Goal: Transaction & Acquisition: Purchase product/service

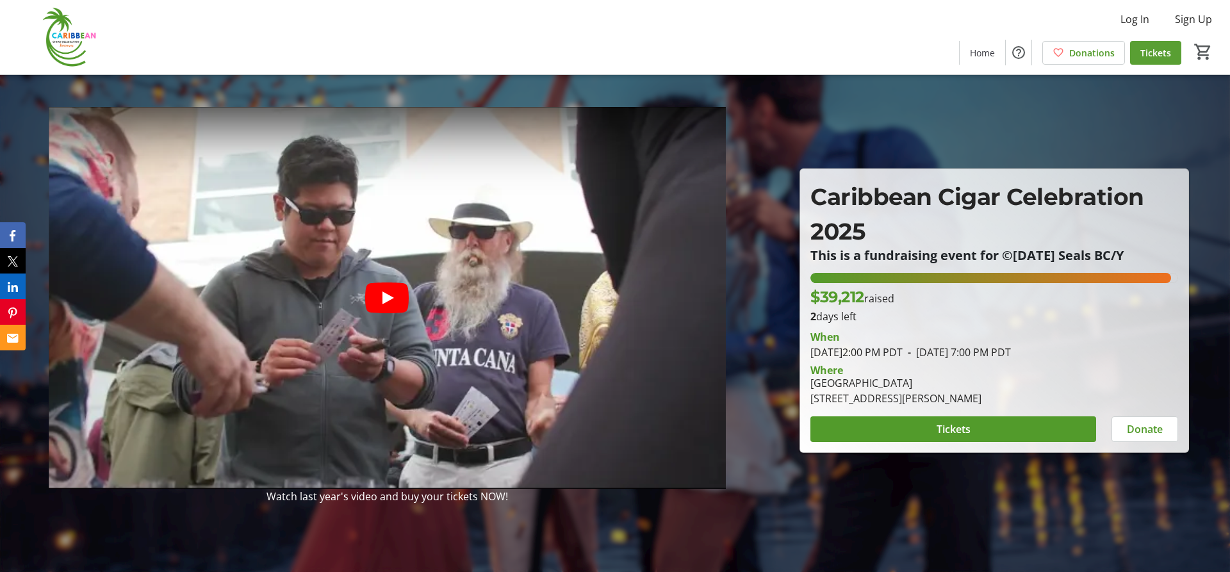
click at [1162, 58] on span "Tickets" at bounding box center [1156, 52] width 31 height 13
click at [977, 51] on span "Home" at bounding box center [982, 52] width 25 height 13
click at [1137, 21] on span "Log In" at bounding box center [1135, 19] width 29 height 15
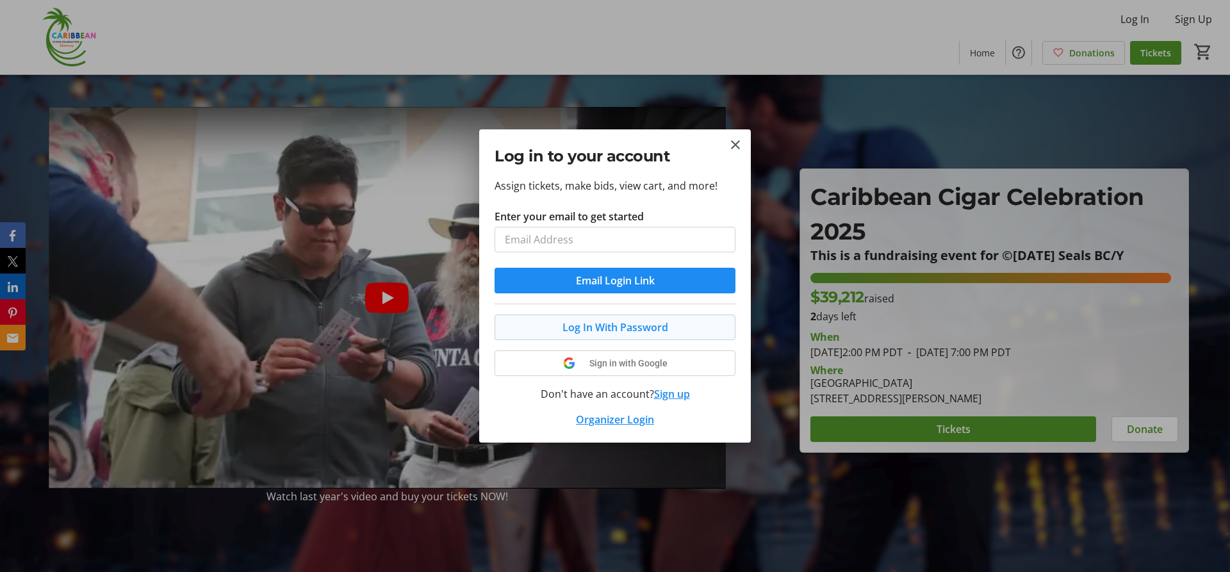
click at [609, 336] on button "Log In With Password" at bounding box center [615, 328] width 241 height 26
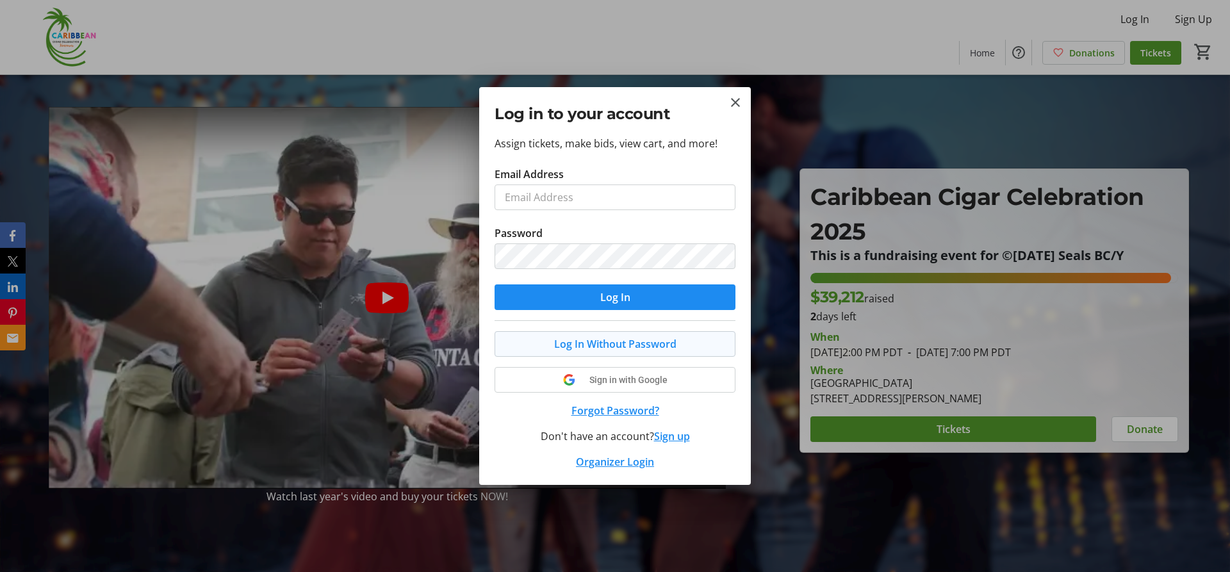
click at [607, 355] on span at bounding box center [615, 344] width 240 height 31
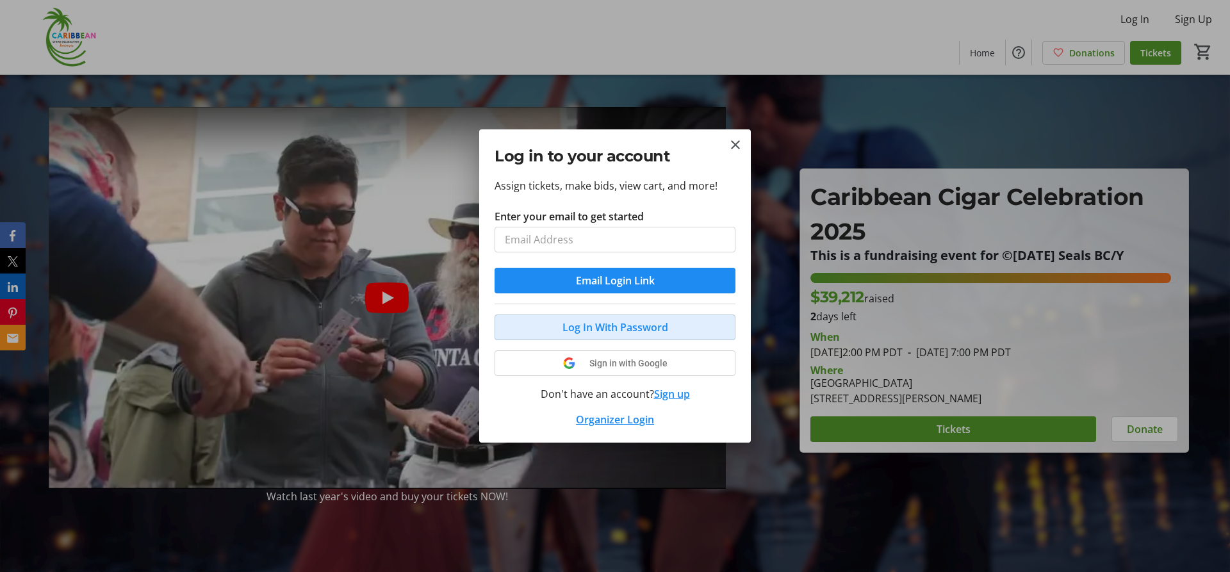
click at [616, 330] on span "Log In With Password" at bounding box center [616, 327] width 106 height 15
